Goal: Information Seeking & Learning: Find contact information

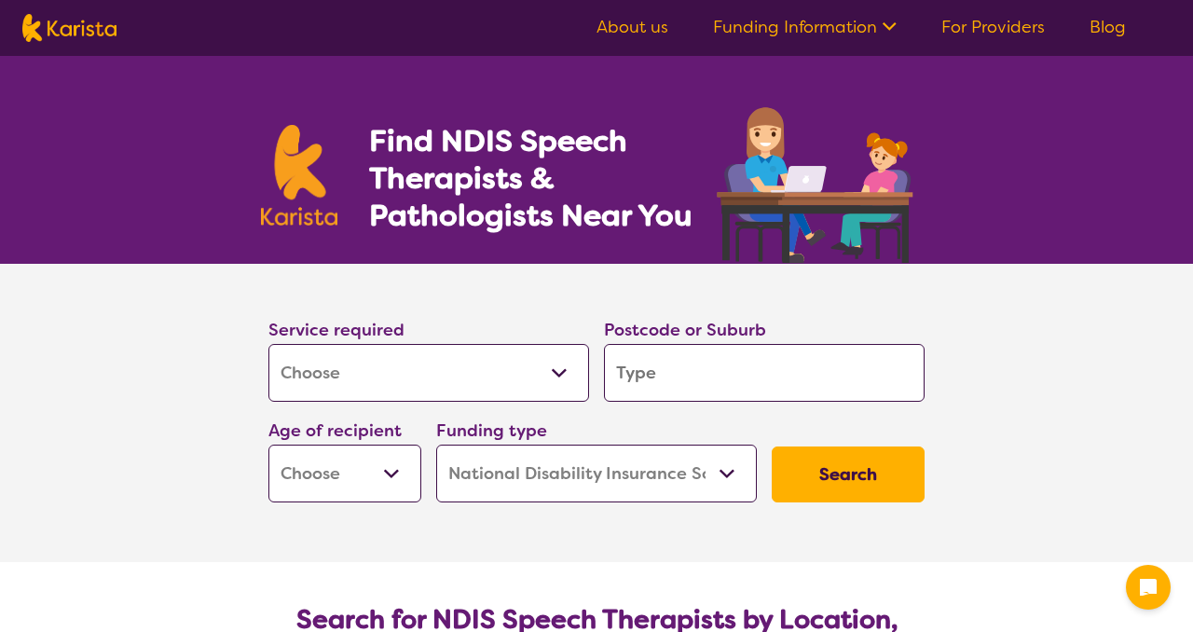
select select "[MEDICAL_DATA]"
select select "NDIS"
select select "[MEDICAL_DATA]"
select select "NDIS"
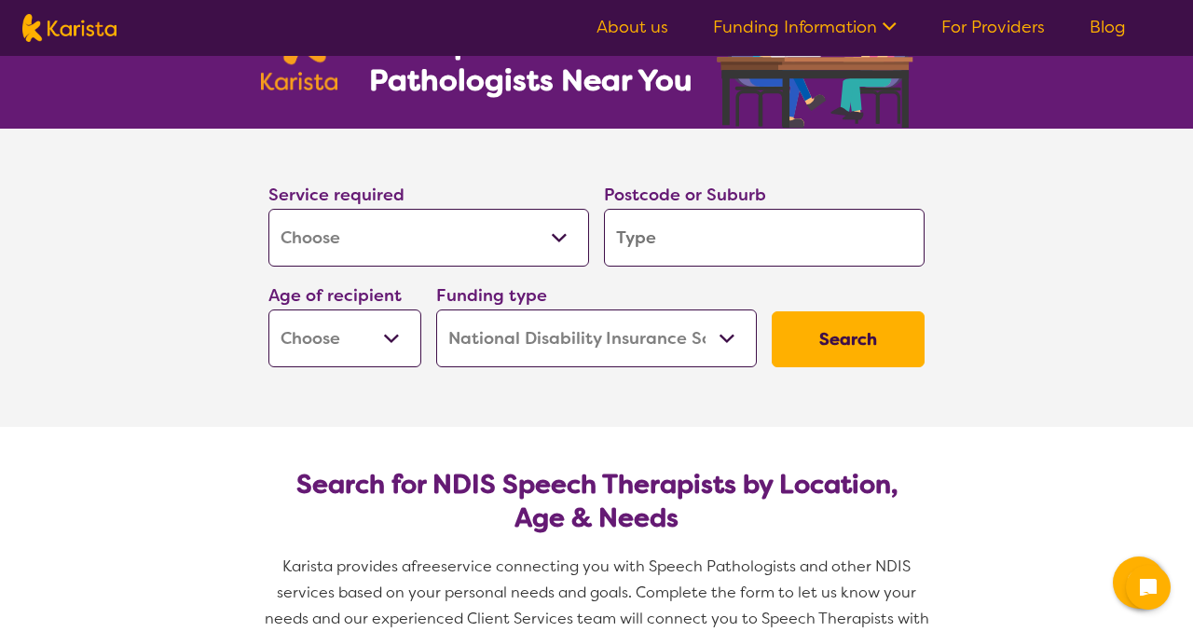
scroll to position [137, 0]
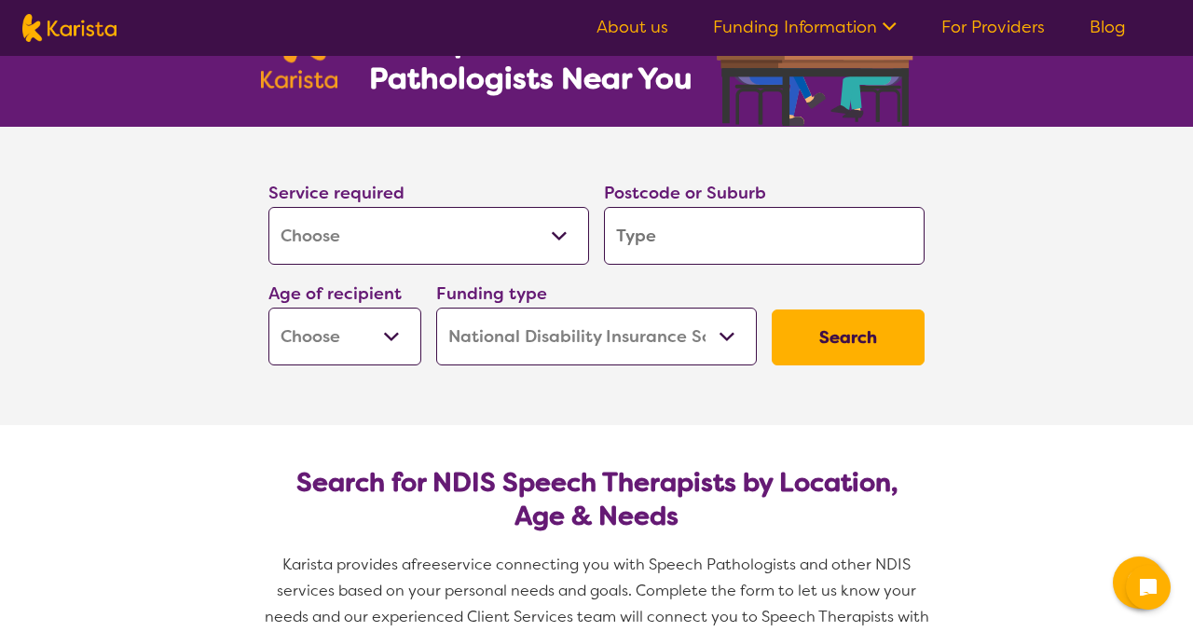
click at [385, 342] on select "Early Childhood - 0 to 9 Child - 10 to 11 Adolescent - 12 to 17 Adult - 18 to 6…" at bounding box center [344, 337] width 153 height 58
select select "EC"
click at [268, 308] on select "Early Childhood - 0 to 9 Child - 10 to 11 Adolescent - 12 to 17 Adult - 18 to 6…" at bounding box center [344, 337] width 153 height 58
select select "EC"
click at [479, 229] on select "Allied Health Assistant Assessment ([MEDICAL_DATA] or [MEDICAL_DATA]) Behaviour…" at bounding box center [428, 236] width 321 height 58
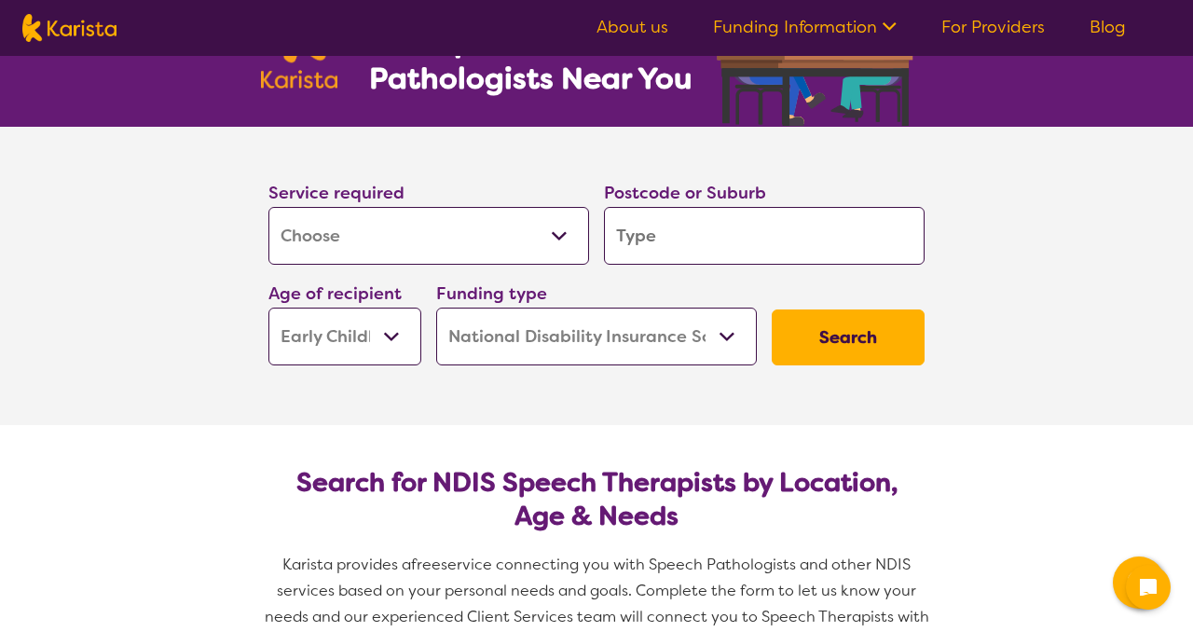
click at [268, 207] on select "Allied Health Assistant Assessment ([MEDICAL_DATA] or [MEDICAL_DATA]) Behaviour…" at bounding box center [428, 236] width 321 height 58
click at [655, 234] on input "search" at bounding box center [764, 236] width 321 height 58
type input "2"
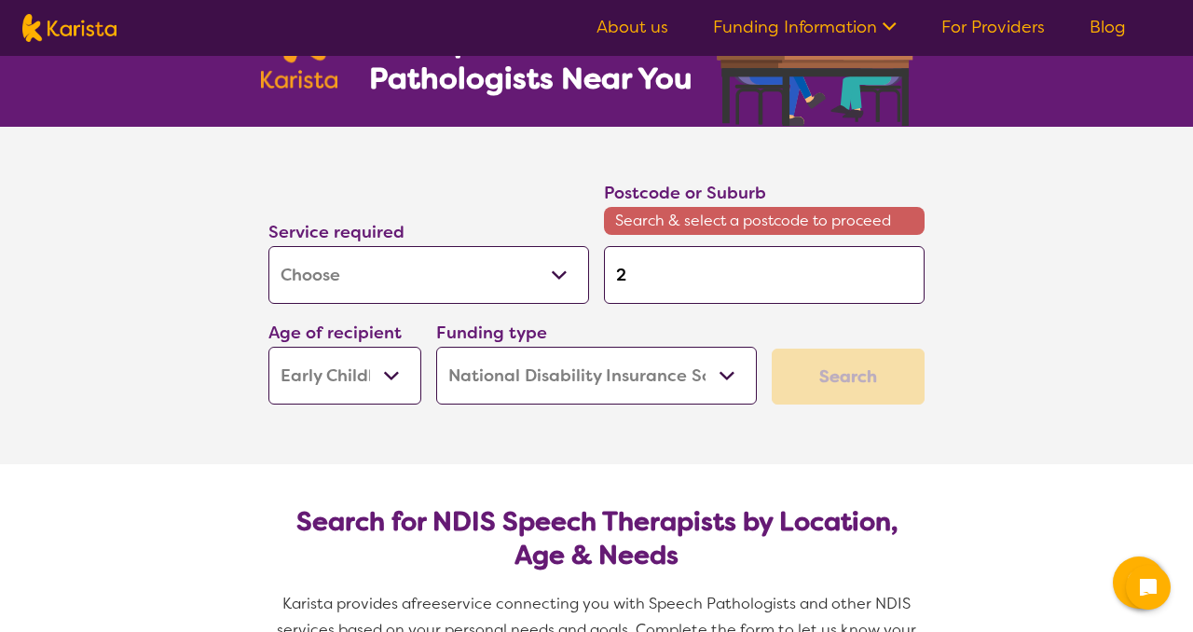
type input "27"
type input "275"
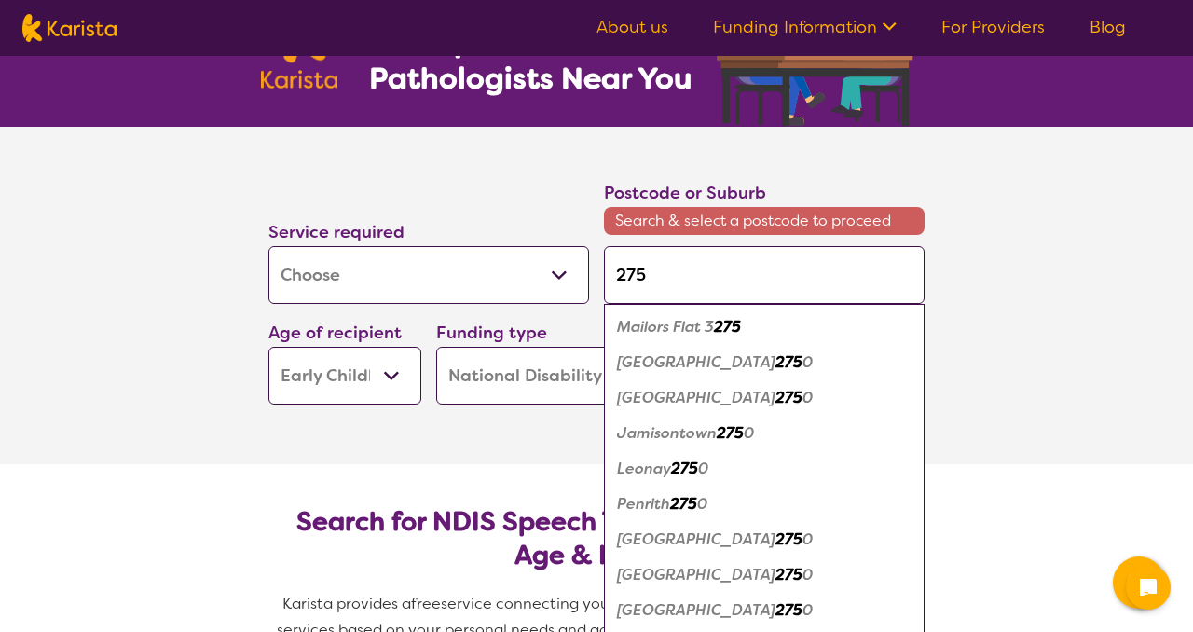
type input "2759"
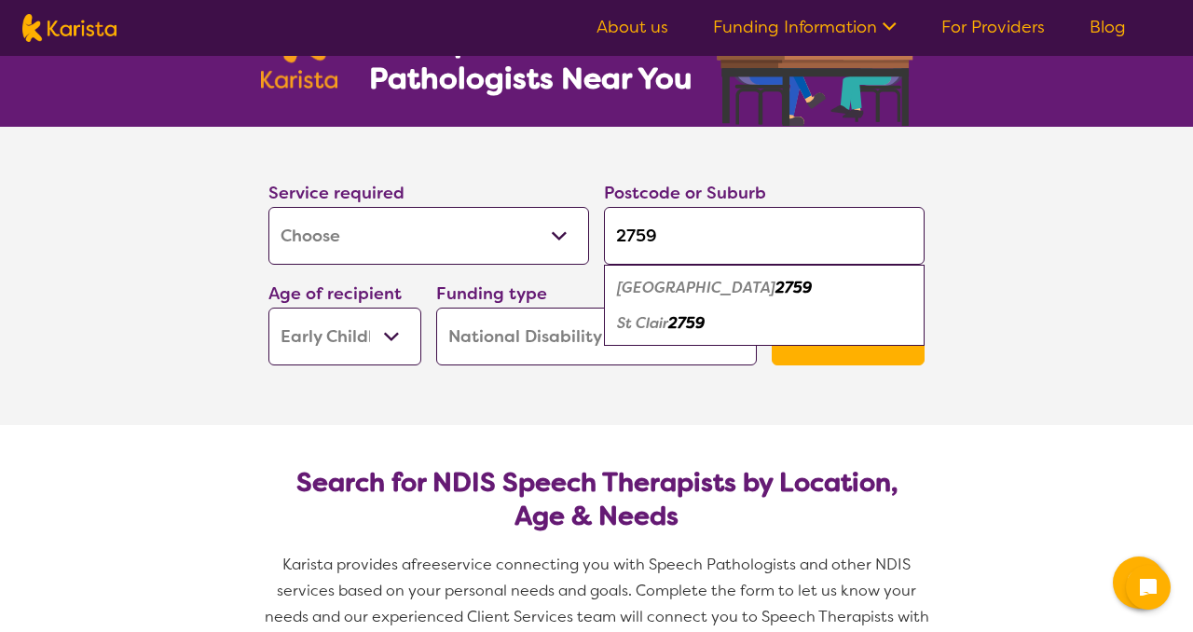
type input "2759"
click at [659, 325] on em "St Clair" at bounding box center [642, 323] width 51 height 20
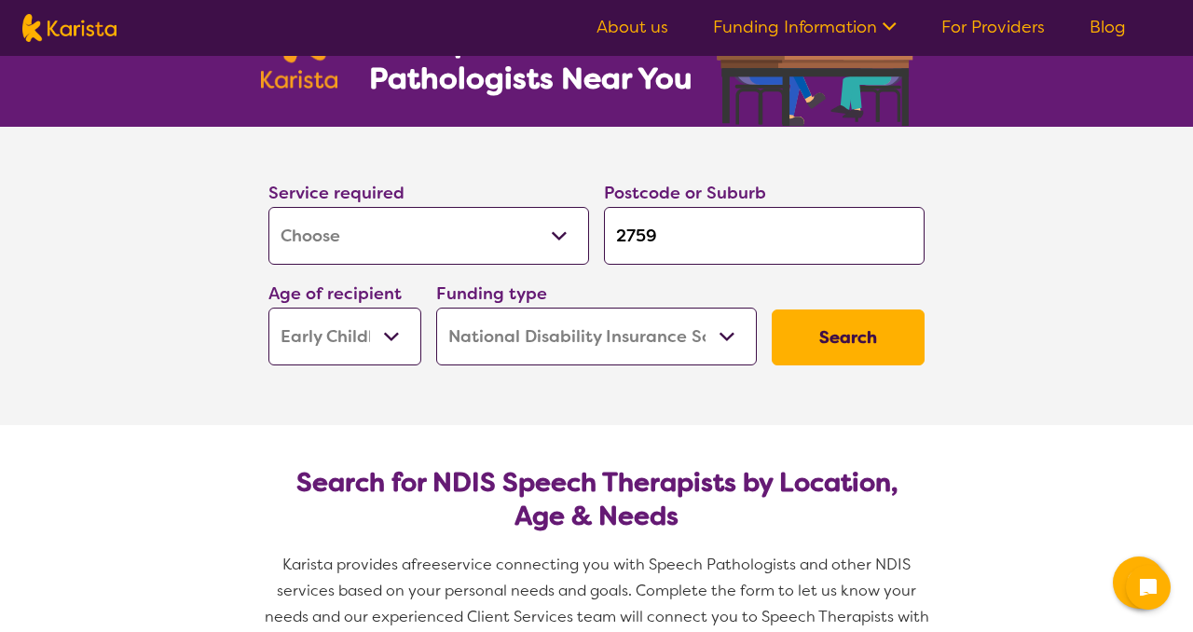
click at [817, 351] on button "Search" at bounding box center [848, 338] width 153 height 56
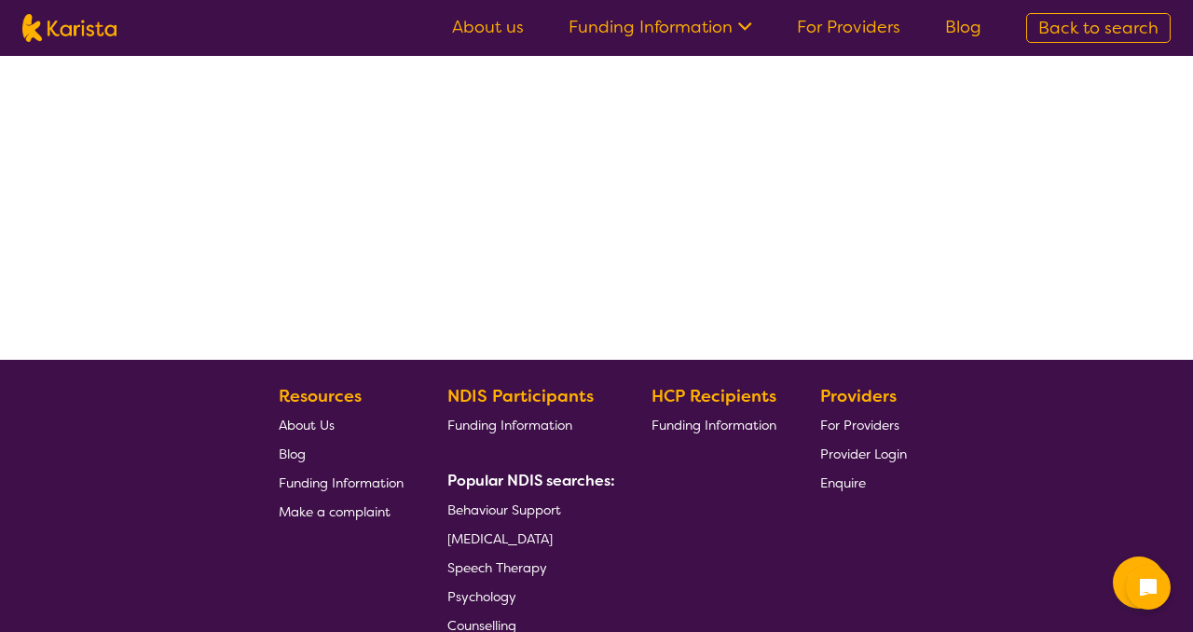
select select "by_score"
